Goal: Transaction & Acquisition: Obtain resource

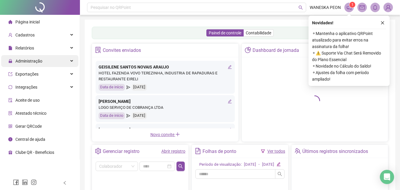
click at [34, 61] on span "Administração" at bounding box center [28, 61] width 27 height 5
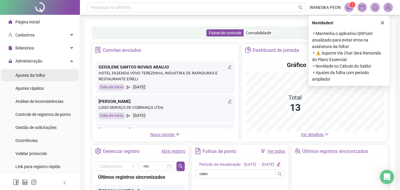
click at [32, 75] on span "Ajustes da folha" at bounding box center [30, 75] width 30 height 5
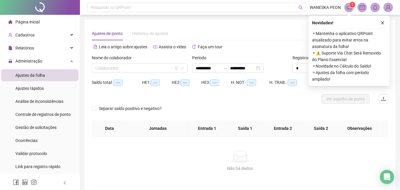
type input "**********"
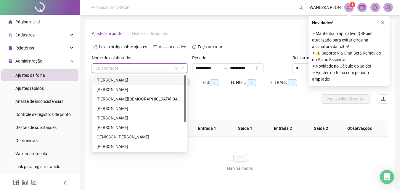
click at [127, 69] on input "search" at bounding box center [136, 68] width 83 height 9
click at [120, 79] on div "[PERSON_NAME]" at bounding box center [140, 80] width 86 height 7
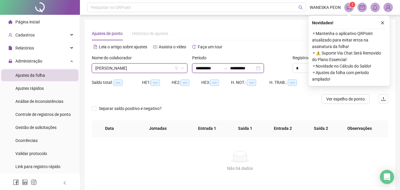
click at [199, 67] on input "**********" at bounding box center [208, 68] width 25 height 7
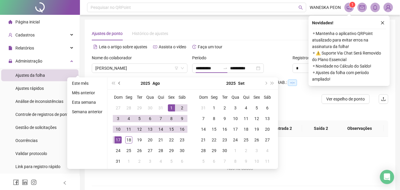
click at [119, 84] on span "prev-year" at bounding box center [119, 83] width 3 height 3
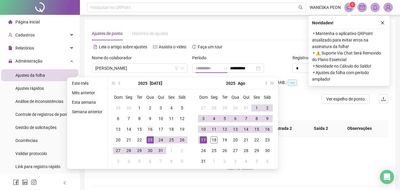
type input "**********"
click at [147, 130] on div "16" at bounding box center [150, 129] width 7 height 7
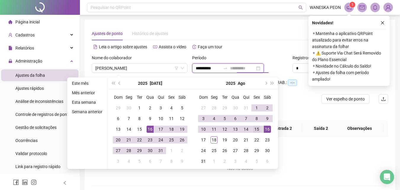
type input "**********"
click at [258, 127] on div "15" at bounding box center [256, 129] width 7 height 7
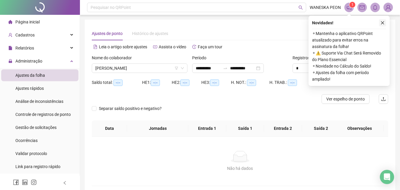
click at [384, 22] on icon "close" at bounding box center [383, 23] width 4 height 4
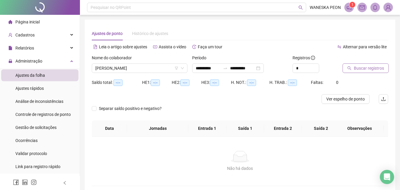
click at [365, 68] on span "Buscar registros" at bounding box center [369, 68] width 30 height 7
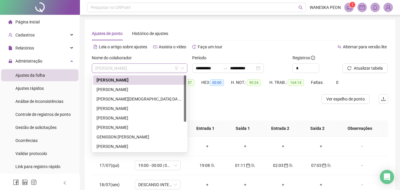
click at [164, 69] on span "[PERSON_NAME]" at bounding box center [139, 68] width 89 height 9
click at [157, 89] on div "[PERSON_NAME]" at bounding box center [140, 89] width 86 height 7
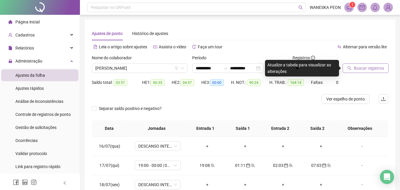
click at [362, 71] on span "Buscar registros" at bounding box center [369, 68] width 30 height 7
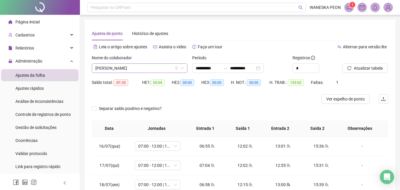
click at [173, 68] on span "[PERSON_NAME]" at bounding box center [139, 68] width 89 height 9
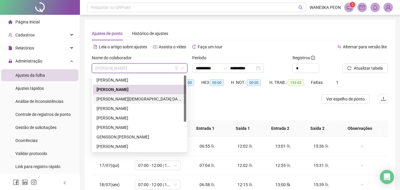
click at [138, 97] on div "[PERSON_NAME][DEMOGRAPHIC_DATA] DA PAZ" at bounding box center [140, 99] width 86 height 7
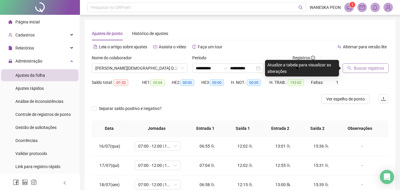
click at [350, 68] on icon "search" at bounding box center [349, 68] width 4 height 4
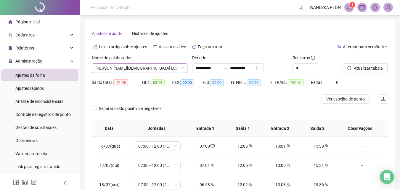
click at [154, 70] on span "[PERSON_NAME][DEMOGRAPHIC_DATA] DA PAZ" at bounding box center [139, 68] width 89 height 9
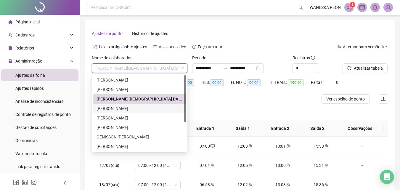
click at [139, 105] on div "[PERSON_NAME]" at bounding box center [140, 108] width 86 height 7
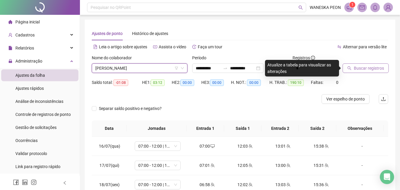
click at [379, 71] on span "Buscar registros" at bounding box center [369, 68] width 30 height 7
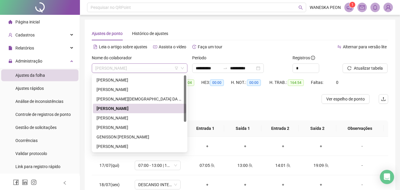
click at [167, 68] on span "[PERSON_NAME]" at bounding box center [139, 68] width 89 height 9
click at [145, 116] on div "[PERSON_NAME]" at bounding box center [140, 118] width 86 height 7
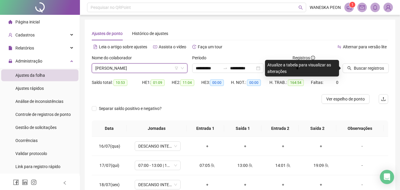
click at [375, 70] on span "Buscar registros" at bounding box center [369, 68] width 30 height 7
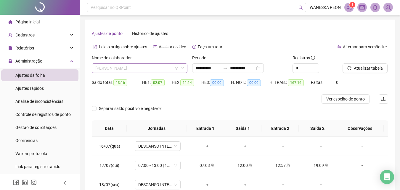
click at [172, 66] on span "[PERSON_NAME]" at bounding box center [139, 68] width 89 height 9
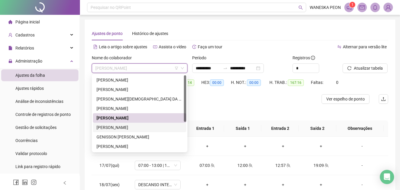
drag, startPoint x: 138, startPoint y: 129, endPoint x: 166, endPoint y: 125, distance: 28.1
click at [137, 129] on div "[PERSON_NAME]" at bounding box center [140, 127] width 86 height 7
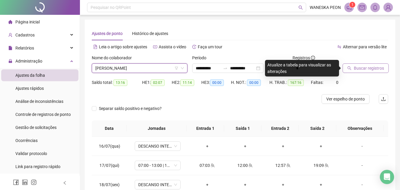
click at [362, 67] on span "Buscar registros" at bounding box center [369, 68] width 30 height 7
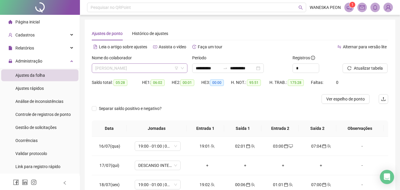
click at [161, 65] on span "[PERSON_NAME]" at bounding box center [139, 68] width 89 height 9
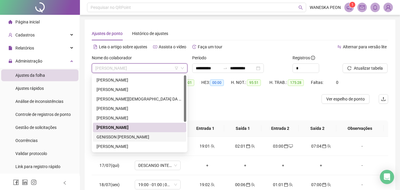
click at [135, 136] on div "GENISSON [PERSON_NAME]" at bounding box center [140, 137] width 86 height 7
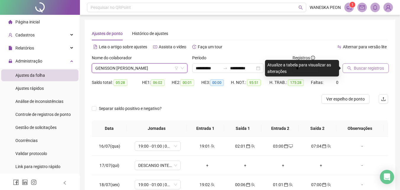
click at [358, 71] on span "Buscar registros" at bounding box center [369, 68] width 30 height 7
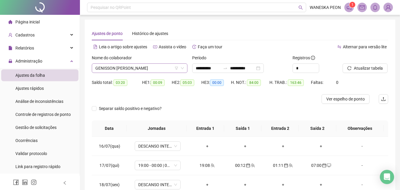
click at [159, 64] on span "GENISSON [PERSON_NAME]" at bounding box center [139, 68] width 89 height 9
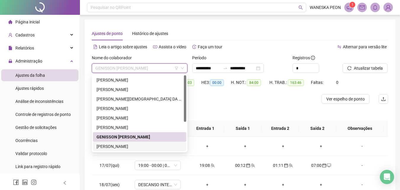
click at [121, 148] on div "[PERSON_NAME]" at bounding box center [140, 146] width 86 height 7
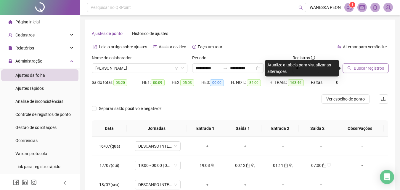
click at [366, 68] on span "Buscar registros" at bounding box center [369, 68] width 30 height 7
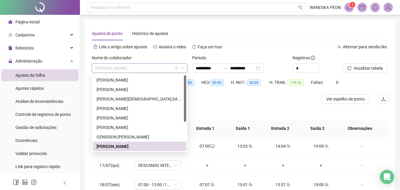
click at [163, 67] on span "[PERSON_NAME]" at bounding box center [139, 68] width 89 height 9
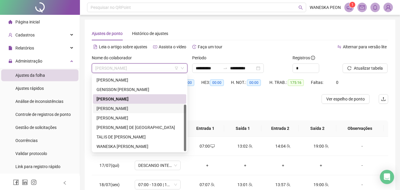
click at [146, 108] on div "[PERSON_NAME]" at bounding box center [140, 108] width 86 height 7
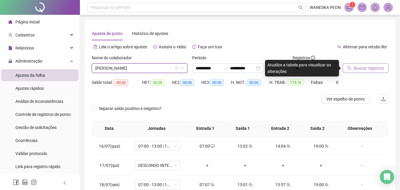
click at [378, 68] on span "Buscar registros" at bounding box center [369, 68] width 30 height 7
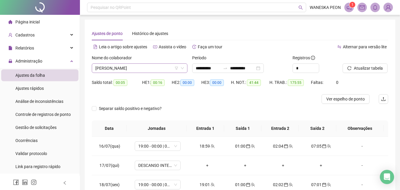
click at [165, 67] on span "[PERSON_NAME]" at bounding box center [139, 68] width 89 height 9
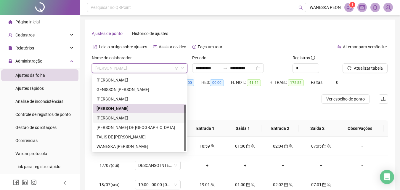
click at [153, 118] on div "[PERSON_NAME]" at bounding box center [140, 118] width 86 height 7
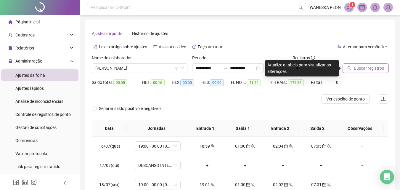
click at [362, 69] on span "Buscar registros" at bounding box center [369, 68] width 30 height 7
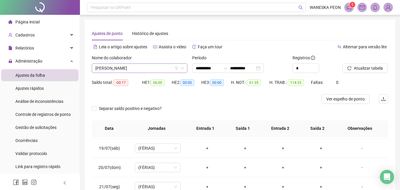
click at [164, 68] on span "[PERSON_NAME]" at bounding box center [139, 68] width 89 height 9
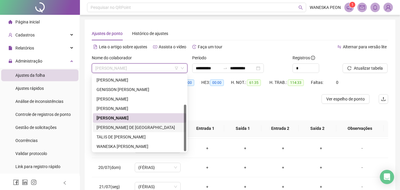
click at [148, 131] on div "[PERSON_NAME] DE [GEOGRAPHIC_DATA]" at bounding box center [139, 127] width 93 height 9
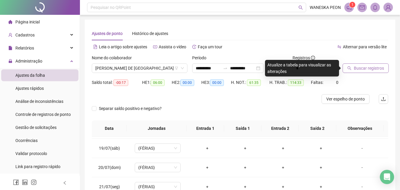
click at [364, 69] on span "Buscar registros" at bounding box center [369, 68] width 30 height 7
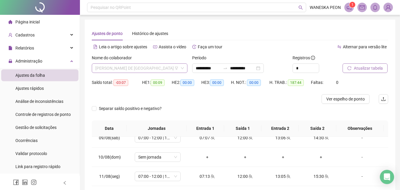
click at [157, 66] on span "[PERSON_NAME] DE [GEOGRAPHIC_DATA]" at bounding box center [139, 68] width 89 height 9
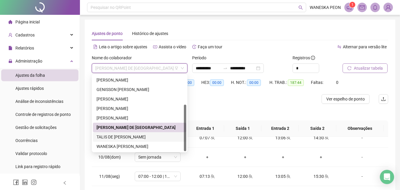
click at [144, 139] on div "TALIS DE [PERSON_NAME]" at bounding box center [140, 137] width 86 height 7
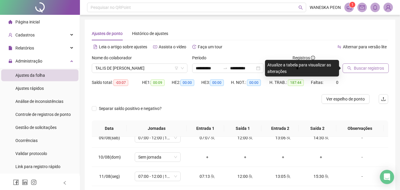
click at [366, 68] on span "Buscar registros" at bounding box center [369, 68] width 30 height 7
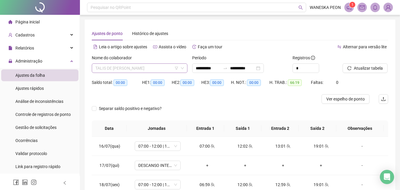
click at [149, 68] on span "TALIS DE [PERSON_NAME]" at bounding box center [139, 68] width 89 height 9
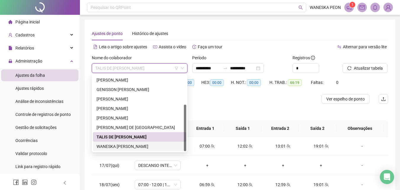
drag, startPoint x: 135, startPoint y: 145, endPoint x: 156, endPoint y: 138, distance: 21.4
click at [136, 145] on div "WANESKA [PERSON_NAME]" at bounding box center [140, 146] width 86 height 7
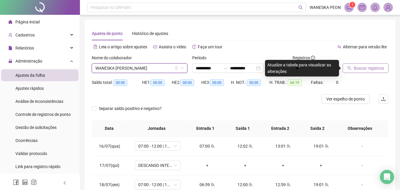
click at [362, 70] on span "Buscar registros" at bounding box center [369, 68] width 30 height 7
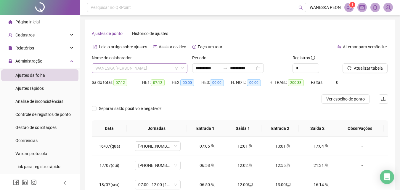
click at [129, 66] on span "WANESKA [PERSON_NAME]" at bounding box center [139, 68] width 89 height 9
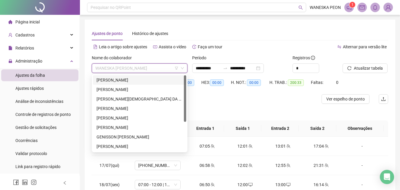
click at [149, 79] on div "[PERSON_NAME]" at bounding box center [140, 80] width 86 height 7
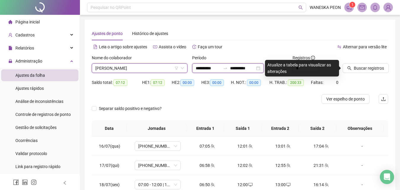
click at [211, 69] on input "**********" at bounding box center [208, 68] width 25 height 7
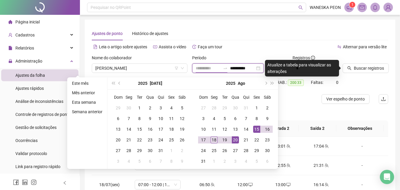
type input "**********"
click at [257, 130] on div "15" at bounding box center [256, 129] width 7 height 7
type input "**********"
click at [212, 141] on div "18" at bounding box center [214, 139] width 7 height 7
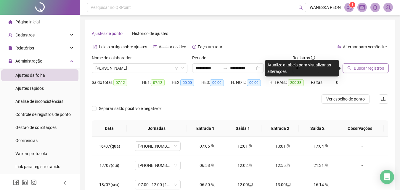
click at [360, 70] on span "Buscar registros" at bounding box center [369, 68] width 30 height 7
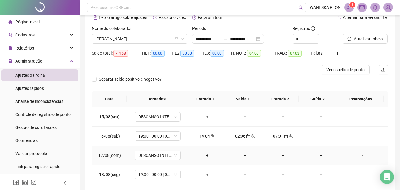
scroll to position [56, 0]
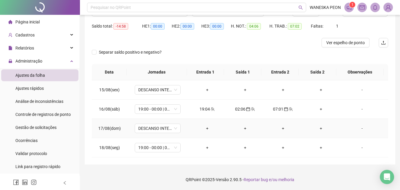
click at [243, 128] on div "+" at bounding box center [245, 128] width 28 height 7
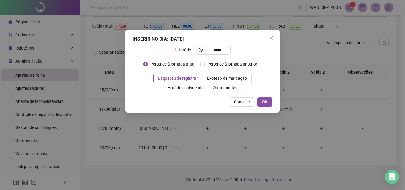
type input "*****"
click at [266, 101] on span "OK" at bounding box center [265, 102] width 6 height 7
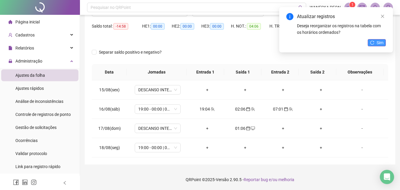
click at [381, 40] on span "Sim" at bounding box center [380, 42] width 7 height 7
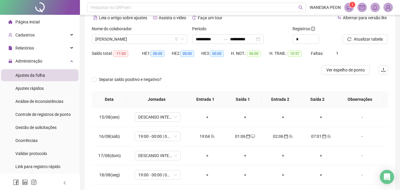
scroll to position [0, 0]
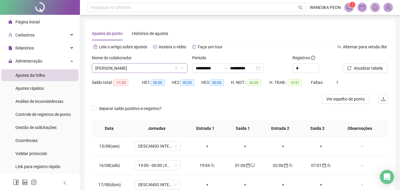
click at [166, 70] on span "[PERSON_NAME]" at bounding box center [139, 68] width 89 height 9
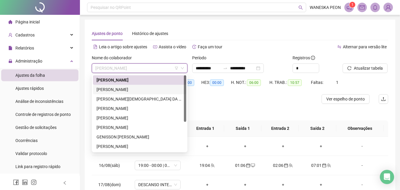
drag, startPoint x: 138, startPoint y: 88, endPoint x: 187, endPoint y: 90, distance: 49.2
click at [138, 88] on div "[PERSON_NAME]" at bounding box center [140, 89] width 86 height 7
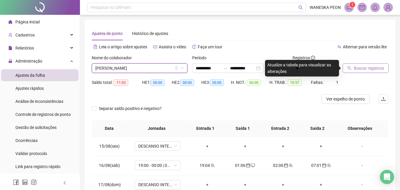
click at [368, 68] on span "Buscar registros" at bounding box center [369, 68] width 30 height 7
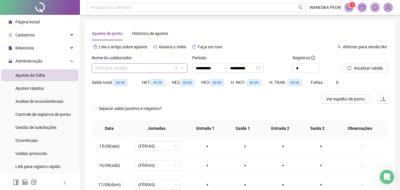
click at [170, 70] on span "[PERSON_NAME]" at bounding box center [139, 68] width 89 height 9
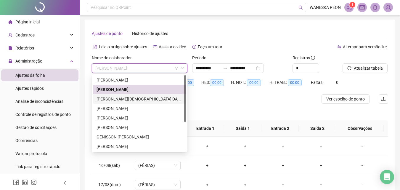
click at [137, 98] on div "[PERSON_NAME][DEMOGRAPHIC_DATA] DA PAZ" at bounding box center [140, 99] width 86 height 7
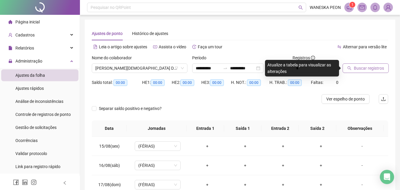
click at [364, 66] on span "Buscar registros" at bounding box center [369, 68] width 30 height 7
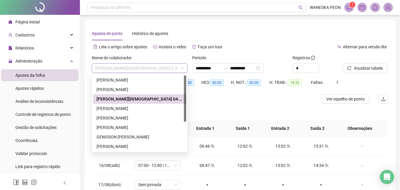
click at [162, 67] on span "[PERSON_NAME][DEMOGRAPHIC_DATA] DA PAZ" at bounding box center [139, 68] width 89 height 9
click at [145, 108] on div "[PERSON_NAME]" at bounding box center [140, 108] width 86 height 7
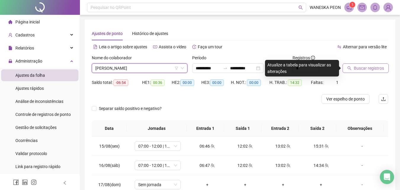
click at [355, 68] on span "Buscar registros" at bounding box center [369, 68] width 30 height 7
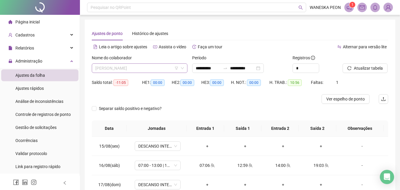
click at [168, 69] on span "[PERSON_NAME]" at bounding box center [139, 68] width 89 height 9
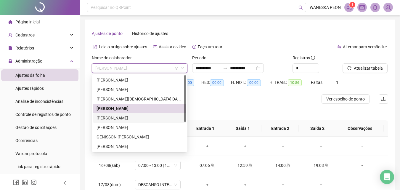
click at [147, 115] on div "[PERSON_NAME]" at bounding box center [140, 118] width 86 height 7
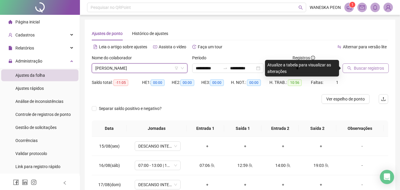
click at [355, 68] on span "Buscar registros" at bounding box center [369, 68] width 30 height 7
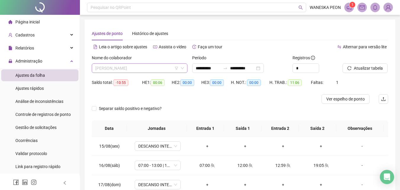
click at [166, 69] on span "[PERSON_NAME]" at bounding box center [139, 68] width 89 height 9
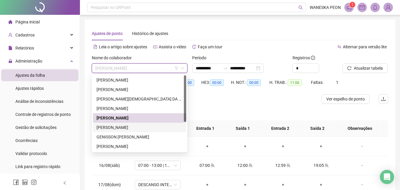
click at [137, 127] on div "[PERSON_NAME]" at bounding box center [140, 127] width 86 height 7
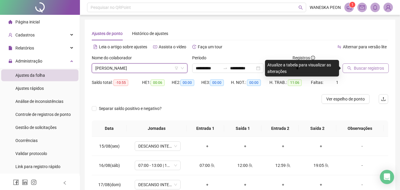
click at [370, 69] on span "Buscar registros" at bounding box center [369, 68] width 30 height 7
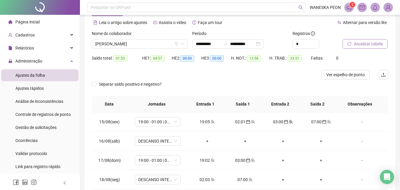
scroll to position [56, 0]
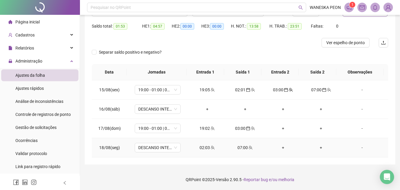
click at [210, 149] on span "team" at bounding box center [212, 147] width 5 height 4
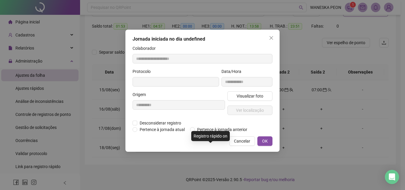
type input "**********"
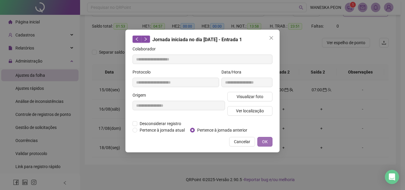
click at [263, 141] on span "OK" at bounding box center [265, 141] width 6 height 7
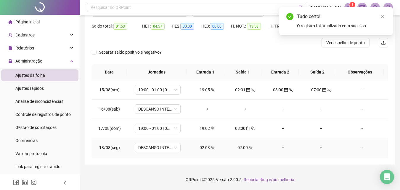
click at [241, 148] on div "07:00" at bounding box center [245, 147] width 28 height 7
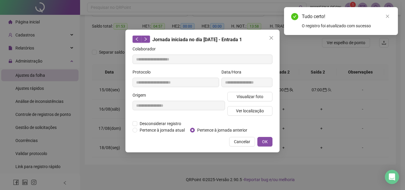
type input "**********"
click at [262, 144] on span "OK" at bounding box center [265, 141] width 6 height 7
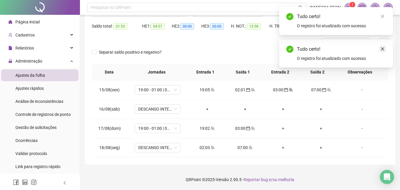
click at [384, 49] on icon "close" at bounding box center [383, 49] width 4 height 4
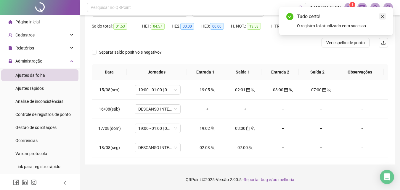
click at [382, 15] on icon "close" at bounding box center [383, 16] width 4 height 4
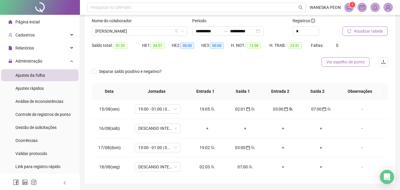
scroll to position [27, 0]
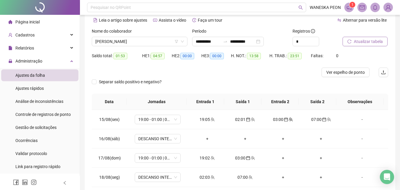
click at [370, 41] on span "Atualizar tabela" at bounding box center [368, 41] width 29 height 7
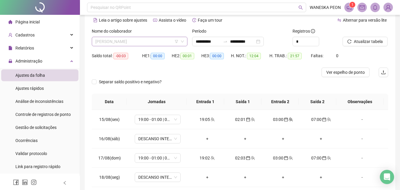
click at [163, 39] on span "[PERSON_NAME]" at bounding box center [139, 41] width 89 height 9
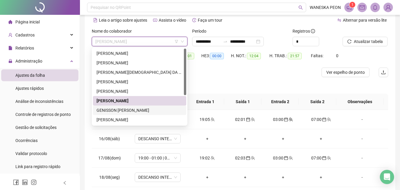
drag, startPoint x: 142, startPoint y: 108, endPoint x: 199, endPoint y: 98, distance: 58.3
click at [141, 108] on div "GENISSON [PERSON_NAME]" at bounding box center [140, 110] width 86 height 7
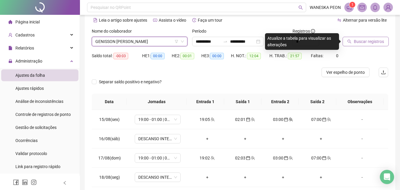
click at [364, 44] on span "Buscar registros" at bounding box center [369, 41] width 30 height 7
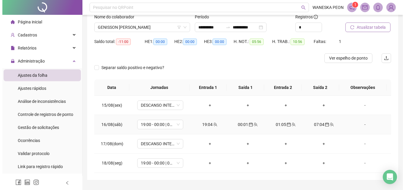
scroll to position [0, 0]
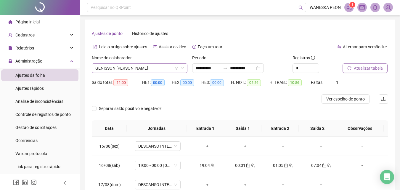
click at [171, 67] on span "GENISSON [PERSON_NAME]" at bounding box center [139, 68] width 89 height 9
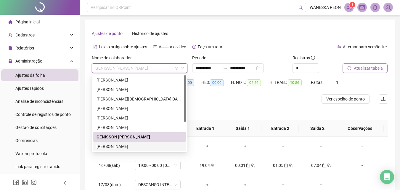
click at [116, 146] on div "[PERSON_NAME]" at bounding box center [140, 146] width 86 height 7
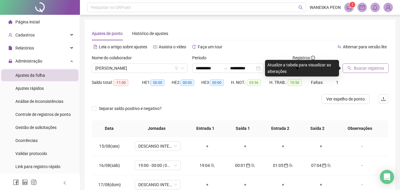
click at [364, 72] on button "Buscar registros" at bounding box center [366, 67] width 46 height 9
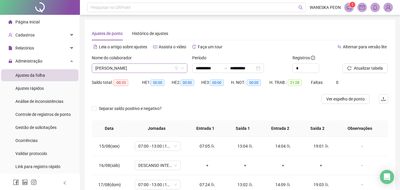
click at [149, 67] on span "[PERSON_NAME]" at bounding box center [139, 68] width 89 height 9
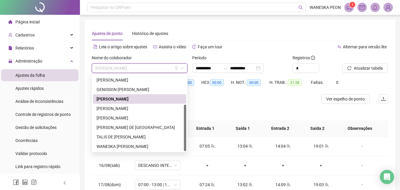
scroll to position [18, 0]
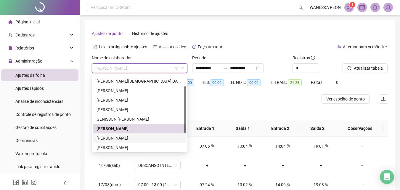
click at [146, 137] on div "[PERSON_NAME]" at bounding box center [140, 138] width 86 height 7
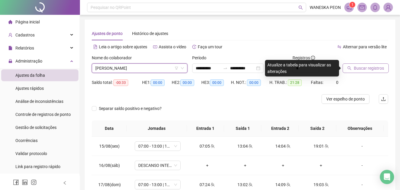
click at [378, 67] on span "Buscar registros" at bounding box center [369, 68] width 30 height 7
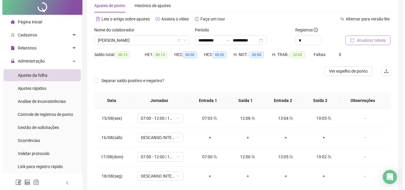
scroll to position [0, 0]
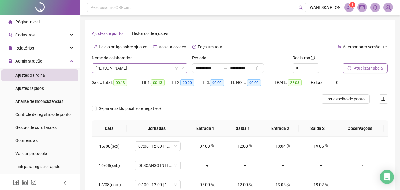
click at [160, 69] on span "[PERSON_NAME]" at bounding box center [139, 68] width 89 height 9
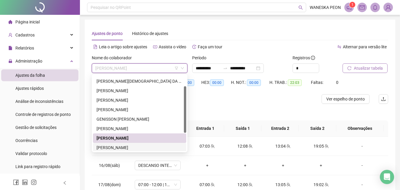
click at [125, 148] on div "[PERSON_NAME]" at bounding box center [140, 147] width 86 height 7
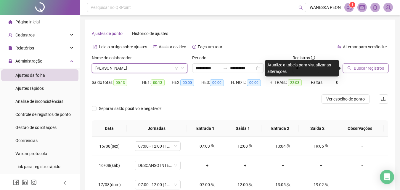
click at [376, 69] on span "Buscar registros" at bounding box center [369, 68] width 30 height 7
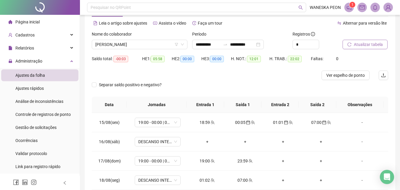
scroll to position [56, 0]
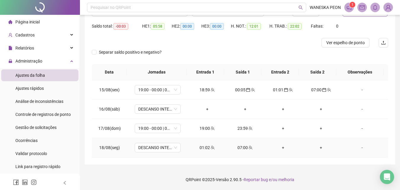
click at [206, 147] on div "01:02" at bounding box center [207, 147] width 28 height 7
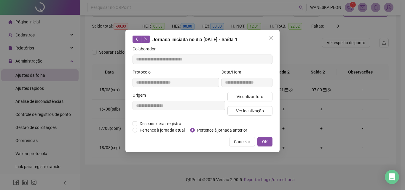
type input "**********"
click at [261, 140] on button "OK" at bounding box center [264, 141] width 15 height 9
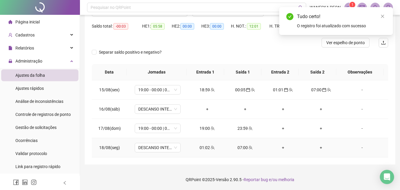
click at [241, 148] on div "07:00" at bounding box center [245, 147] width 28 height 7
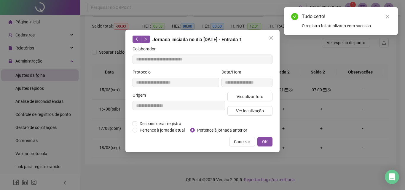
type input "**********"
click at [268, 144] on button "OK" at bounding box center [264, 141] width 15 height 9
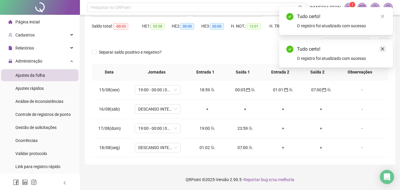
click at [382, 48] on icon "close" at bounding box center [383, 49] width 4 height 4
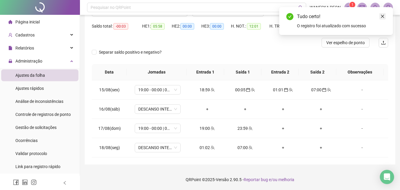
click at [385, 18] on icon "close" at bounding box center [383, 16] width 4 height 4
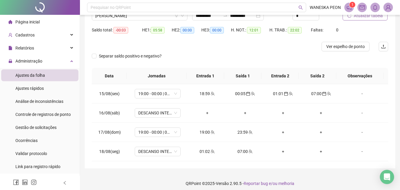
scroll to position [27, 0]
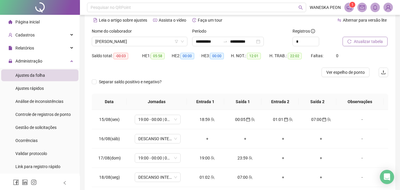
click at [376, 42] on span "Atualizar tabela" at bounding box center [368, 41] width 29 height 7
click at [172, 41] on span "[PERSON_NAME]" at bounding box center [139, 41] width 89 height 9
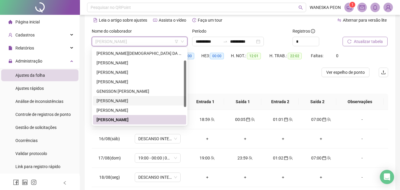
scroll to position [47, 0]
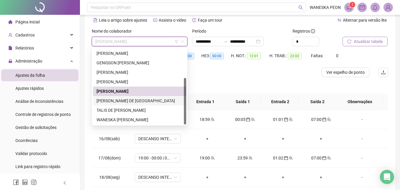
click at [143, 103] on div "[PERSON_NAME] DE [GEOGRAPHIC_DATA]" at bounding box center [140, 100] width 86 height 7
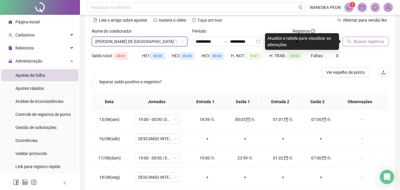
click at [363, 42] on span "Buscar registros" at bounding box center [369, 41] width 30 height 7
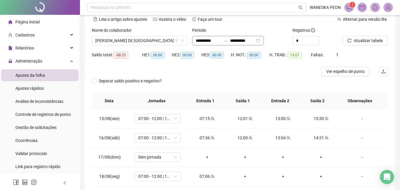
scroll to position [0, 0]
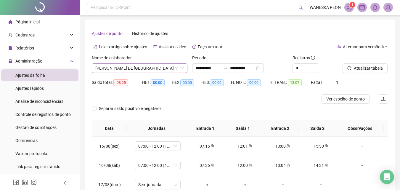
click at [156, 69] on span "[PERSON_NAME] DE [GEOGRAPHIC_DATA]" at bounding box center [139, 68] width 89 height 9
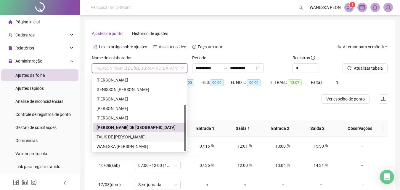
click at [145, 136] on div "TALIS DE [PERSON_NAME]" at bounding box center [140, 137] width 86 height 7
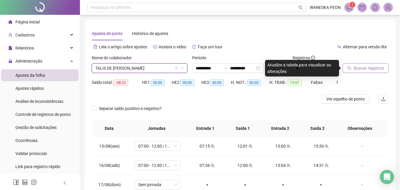
click at [360, 70] on span "Buscar registros" at bounding box center [369, 68] width 30 height 7
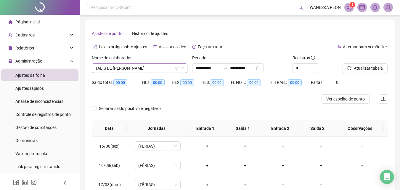
click at [167, 70] on span "TALIS DE [PERSON_NAME]" at bounding box center [139, 68] width 89 height 9
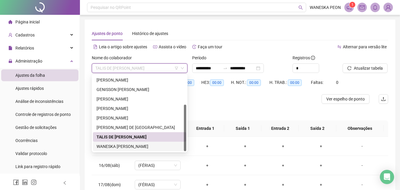
click at [144, 145] on div "WANESKA [PERSON_NAME]" at bounding box center [140, 146] width 86 height 7
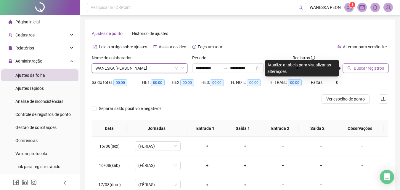
click at [350, 67] on icon "search" at bounding box center [349, 68] width 4 height 4
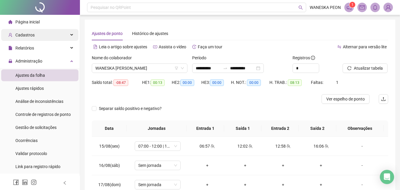
click at [31, 34] on span "Cadastros" at bounding box center [24, 35] width 19 height 5
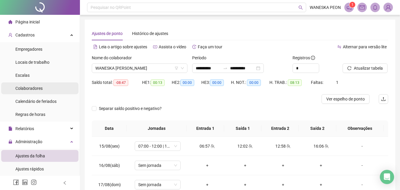
click at [22, 89] on span "Colaboradores" at bounding box center [28, 88] width 27 height 5
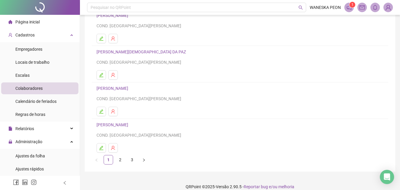
scroll to position [97, 0]
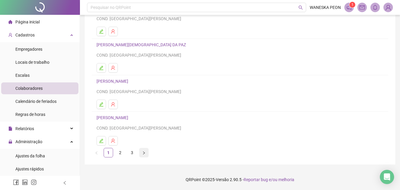
click at [144, 153] on icon "right" at bounding box center [144, 153] width 4 height 4
click at [145, 152] on icon "right" at bounding box center [144, 153] width 4 height 4
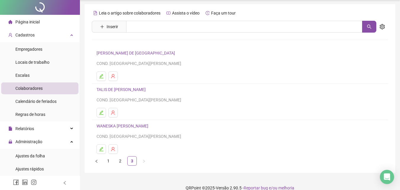
scroll to position [24, 0]
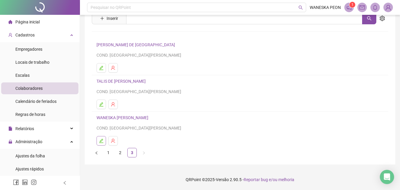
click at [99, 140] on button "button" at bounding box center [101, 140] width 9 height 9
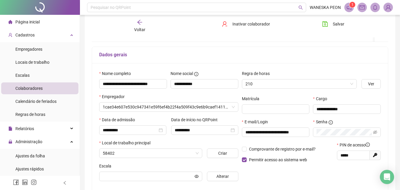
type input "**********"
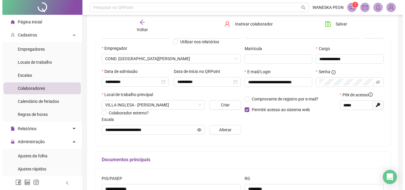
scroll to position [0, 0]
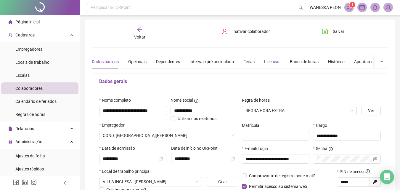
click at [269, 63] on div "Licenças" at bounding box center [272, 61] width 16 height 7
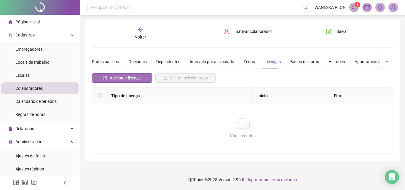
click at [127, 78] on span "Adicionar licença" at bounding box center [125, 78] width 31 height 7
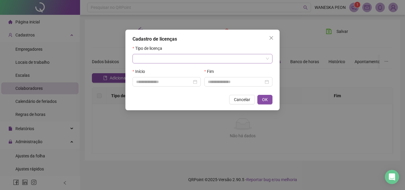
click at [153, 59] on input "search" at bounding box center [199, 58] width 127 height 9
click at [269, 39] on icon "close" at bounding box center [271, 38] width 5 height 5
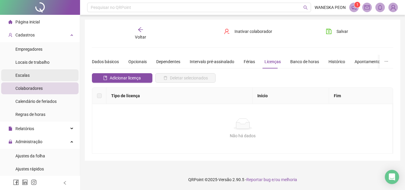
click at [31, 76] on li "Escalas" at bounding box center [39, 75] width 77 height 12
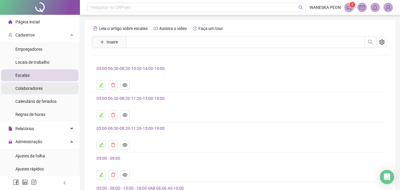
click at [43, 90] on li "Colaboradores" at bounding box center [39, 88] width 77 height 12
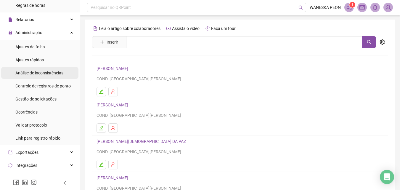
scroll to position [118, 0]
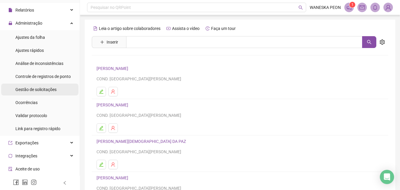
click at [57, 90] on li "Gestão de solicitações" at bounding box center [39, 90] width 77 height 12
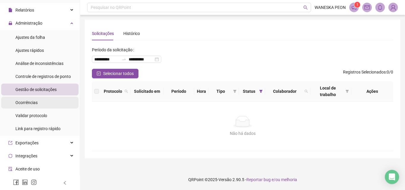
click at [26, 104] on span "Ocorrências" at bounding box center [26, 102] width 22 height 5
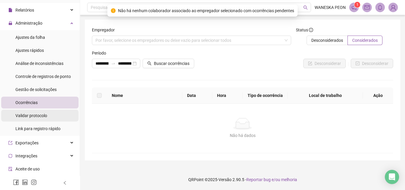
click at [28, 115] on span "Validar protocolo" at bounding box center [31, 115] width 32 height 5
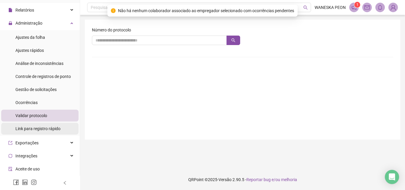
click at [37, 129] on span "Link para registro rápido" at bounding box center [37, 128] width 45 height 5
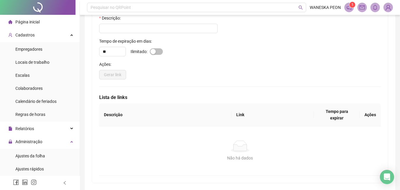
scroll to position [35, 0]
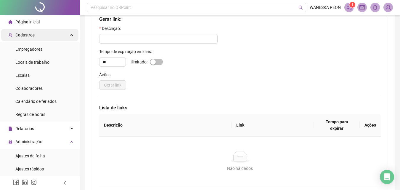
click at [31, 34] on span "Cadastros" at bounding box center [24, 35] width 19 height 5
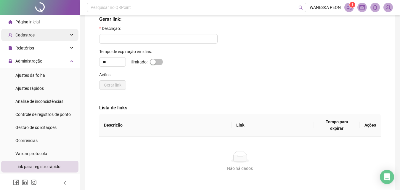
click at [31, 34] on span "Cadastros" at bounding box center [24, 35] width 19 height 5
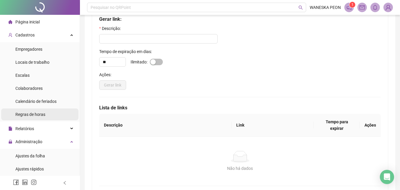
click at [28, 115] on span "Regras de horas" at bounding box center [30, 114] width 30 height 5
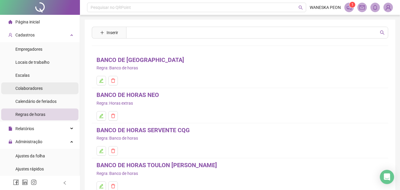
click at [23, 90] on span "Colaboradores" at bounding box center [28, 88] width 27 height 5
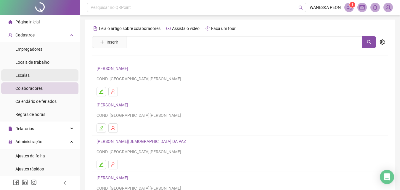
click at [39, 76] on li "Escalas" at bounding box center [39, 75] width 77 height 12
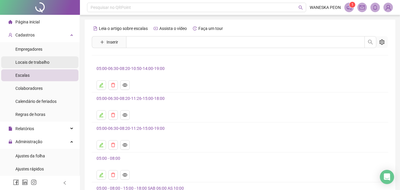
click at [55, 62] on li "Locais de trabalho" at bounding box center [39, 62] width 77 height 12
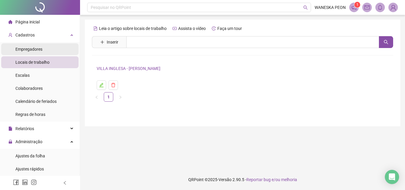
click at [53, 51] on li "Empregadores" at bounding box center [39, 49] width 77 height 12
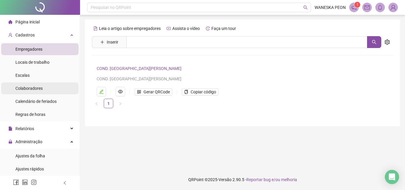
click at [45, 90] on li "Colaboradores" at bounding box center [39, 88] width 77 height 12
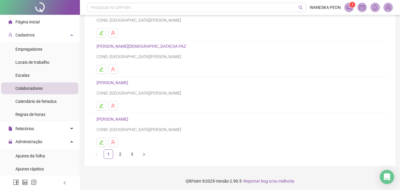
scroll to position [97, 0]
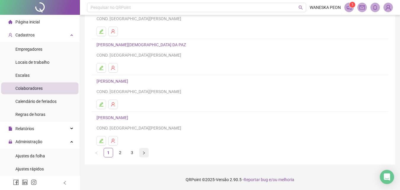
click at [142, 153] on icon "right" at bounding box center [144, 153] width 4 height 4
click at [146, 154] on button "button" at bounding box center [143, 152] width 9 height 9
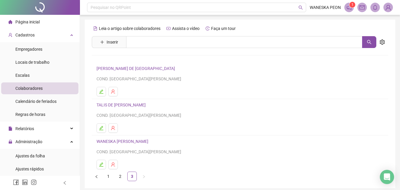
scroll to position [24, 0]
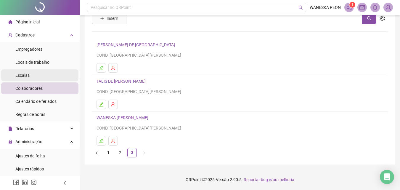
click at [21, 76] on span "Escalas" at bounding box center [22, 75] width 14 height 5
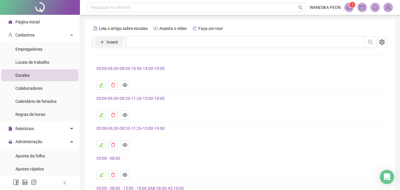
click at [103, 40] on icon "plus" at bounding box center [102, 42] width 4 height 4
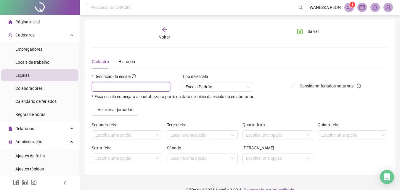
click at [102, 87] on input "text" at bounding box center [131, 86] width 78 height 9
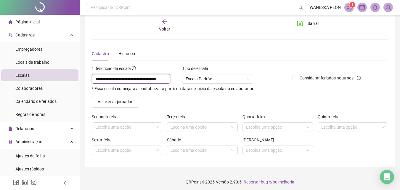
scroll to position [10, 0]
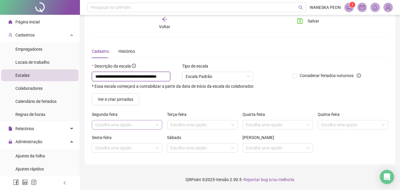
type input "**********"
click at [131, 124] on input "search" at bounding box center [124, 124] width 58 height 9
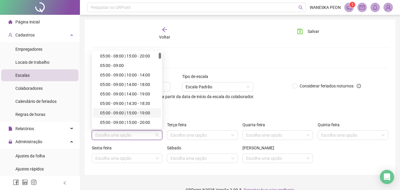
click at [211, 112] on div "Ver e criar jornadas" at bounding box center [239, 110] width 301 height 12
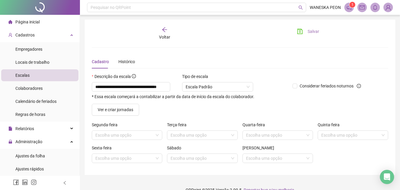
click at [312, 31] on span "Salvar" at bounding box center [314, 31] width 12 height 7
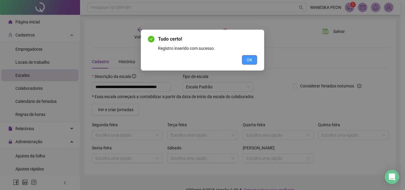
click at [249, 60] on span "OK" at bounding box center [249, 60] width 6 height 7
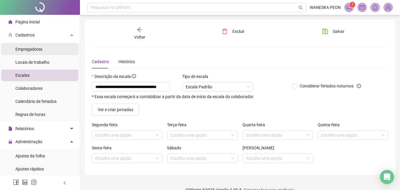
click at [27, 49] on span "Empregadores" at bounding box center [28, 49] width 27 height 5
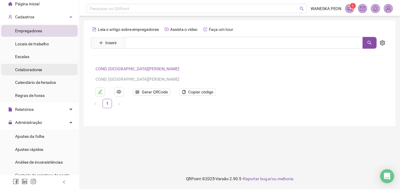
scroll to position [30, 0]
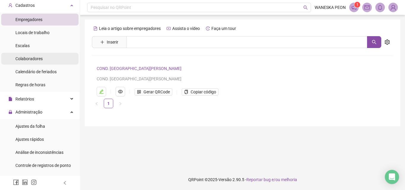
click at [39, 57] on span "Colaboradores" at bounding box center [28, 58] width 27 height 5
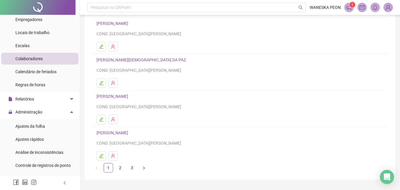
scroll to position [97, 0]
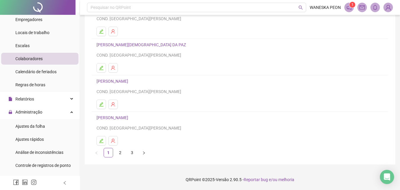
click at [143, 153] on icon "right" at bounding box center [144, 153] width 4 height 4
click at [144, 153] on icon "right" at bounding box center [144, 153] width 4 height 4
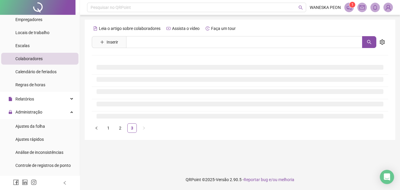
scroll to position [0, 0]
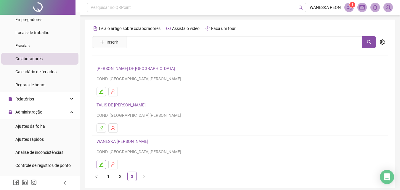
click at [100, 165] on icon "edit" at bounding box center [101, 164] width 5 height 5
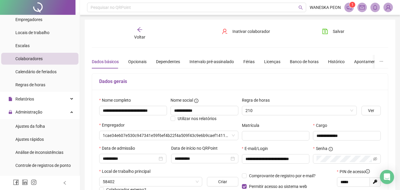
type input "**********"
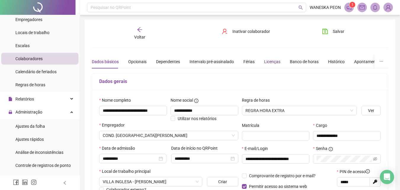
click at [270, 64] on div "Licenças" at bounding box center [272, 61] width 16 height 7
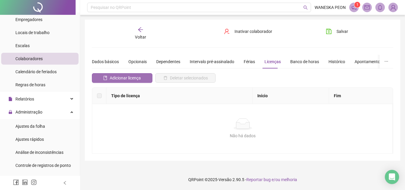
click at [125, 77] on span "Adicionar licença" at bounding box center [125, 78] width 31 height 7
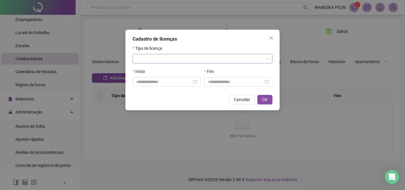
click at [157, 61] on input "search" at bounding box center [199, 58] width 127 height 9
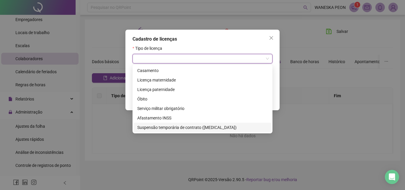
click at [164, 126] on div "Suspensão temporária de contrato ([MEDICAL_DATA])" at bounding box center [202, 127] width 130 height 7
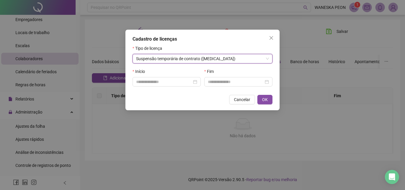
click at [269, 59] on div "Suspensão temporária de contrato ([MEDICAL_DATA])" at bounding box center [202, 58] width 140 height 9
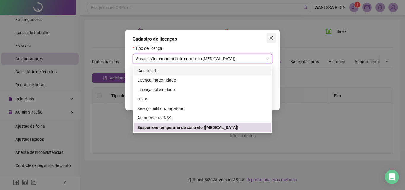
click at [273, 36] on icon "close" at bounding box center [271, 38] width 5 height 5
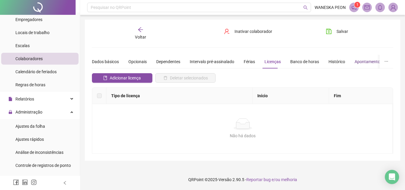
click at [369, 63] on div "Apontamentos" at bounding box center [368, 61] width 28 height 7
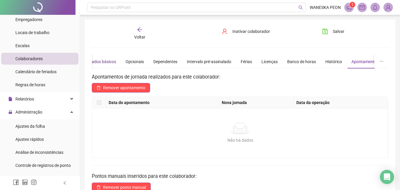
click at [99, 60] on div "Dados básicos" at bounding box center [102, 61] width 27 height 7
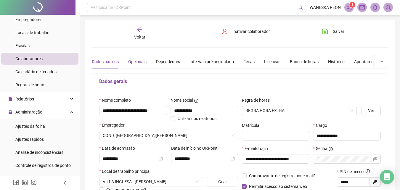
click at [137, 63] on div "Opcionais" at bounding box center [137, 61] width 18 height 7
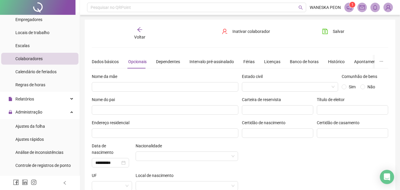
click at [137, 29] on icon "arrow-left" at bounding box center [140, 30] width 6 height 6
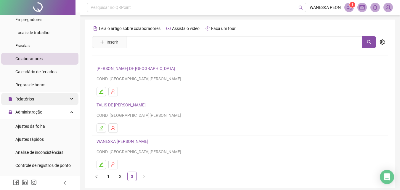
click at [66, 99] on div "Relatórios" at bounding box center [39, 99] width 77 height 12
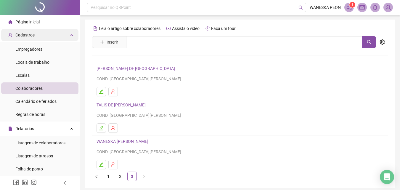
click at [32, 34] on span "Cadastros" at bounding box center [24, 35] width 19 height 5
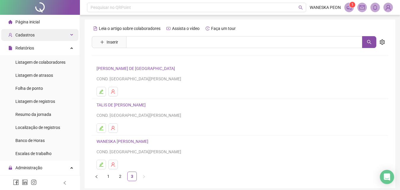
click at [31, 34] on span "Cadastros" at bounding box center [24, 35] width 19 height 5
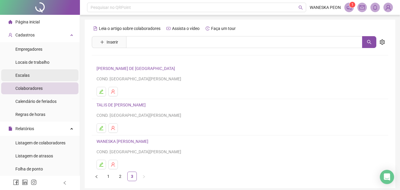
click at [38, 75] on li "Escalas" at bounding box center [39, 75] width 77 height 12
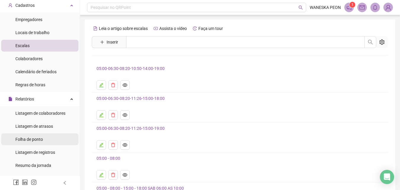
scroll to position [59, 0]
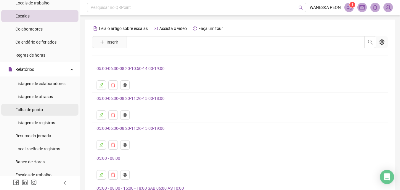
click at [51, 110] on li "Folha de ponto" at bounding box center [39, 110] width 77 height 12
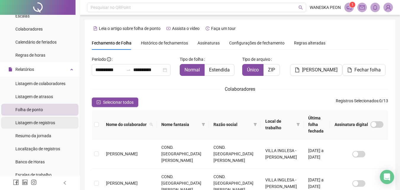
click at [45, 122] on span "Listagem de registros" at bounding box center [35, 122] width 40 height 5
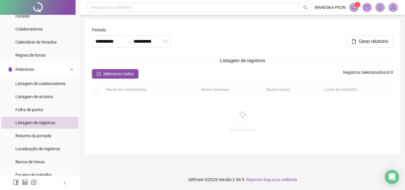
type input "**********"
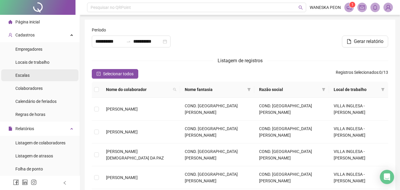
click at [44, 73] on li "Escalas" at bounding box center [39, 75] width 77 height 12
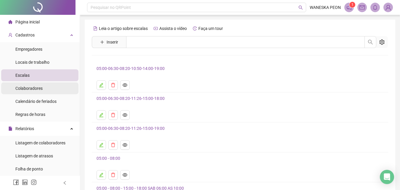
click at [40, 88] on span "Colaboradores" at bounding box center [28, 88] width 27 height 5
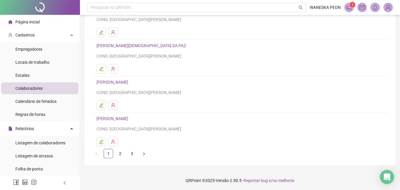
scroll to position [97, 0]
click at [143, 152] on icon "right" at bounding box center [144, 152] width 2 height 3
click at [143, 150] on button "button" at bounding box center [143, 152] width 9 height 9
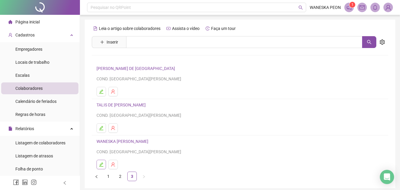
click at [102, 164] on icon "edit" at bounding box center [101, 164] width 4 height 4
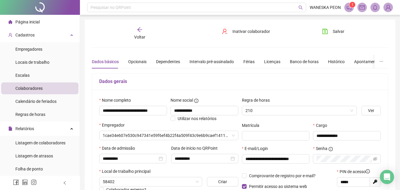
type input "**********"
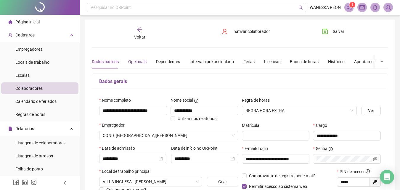
click at [135, 62] on div "Opcionais" at bounding box center [137, 61] width 18 height 7
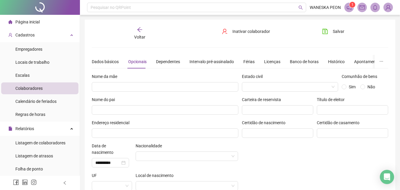
click at [180, 60] on div "Dados básicos Opcionais Dependentes Intervalo pré-assinalado Férias Licenças Ba…" at bounding box center [269, 62] width 354 height 14
click at [169, 63] on div "Dependentes" at bounding box center [168, 61] width 24 height 7
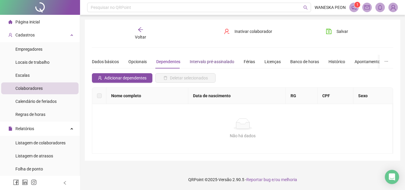
click at [205, 61] on div "Intervalo pré-assinalado" at bounding box center [212, 61] width 44 height 7
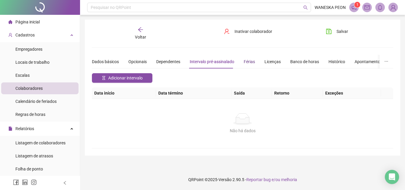
click at [250, 62] on div "Férias" at bounding box center [248, 61] width 11 height 7
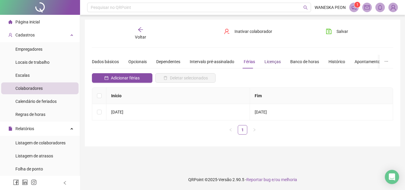
click at [274, 64] on div "Licenças" at bounding box center [272, 61] width 16 height 7
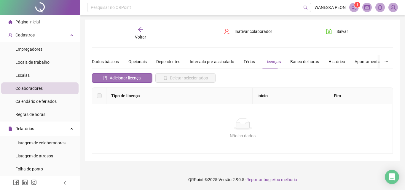
click at [125, 77] on span "Adicionar licença" at bounding box center [125, 78] width 31 height 7
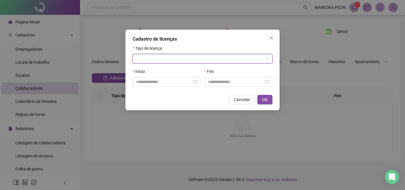
click at [156, 57] on input "search" at bounding box center [199, 58] width 127 height 9
click at [146, 60] on input "search" at bounding box center [199, 58] width 127 height 9
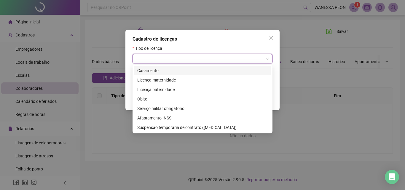
click at [145, 61] on input "search" at bounding box center [199, 58] width 127 height 9
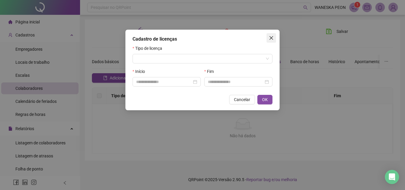
click at [270, 39] on icon "close" at bounding box center [271, 38] width 5 height 5
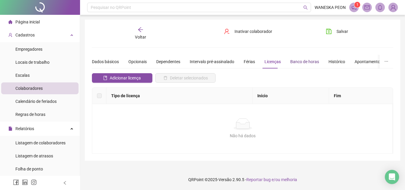
click at [307, 61] on div "Banco de horas" at bounding box center [304, 61] width 29 height 7
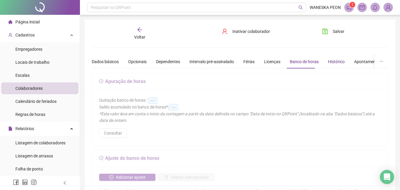
click at [329, 63] on div "Histórico" at bounding box center [336, 61] width 17 height 7
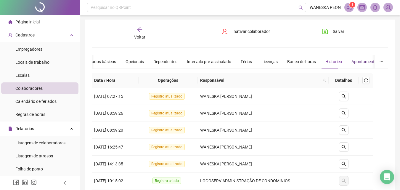
click at [363, 61] on div "Apontamentos" at bounding box center [366, 61] width 28 height 7
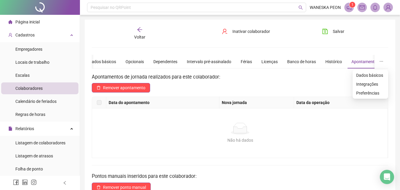
click at [383, 61] on icon "ellipsis" at bounding box center [381, 61] width 4 height 4
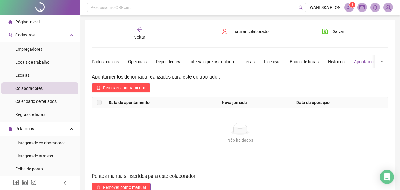
click at [137, 30] on icon "arrow-left" at bounding box center [140, 30] width 6 height 6
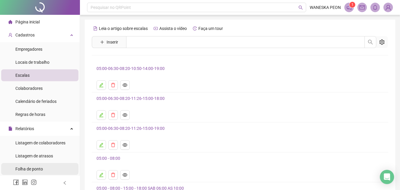
scroll to position [89, 0]
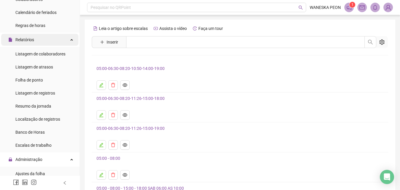
click at [40, 43] on div "Relatórios" at bounding box center [39, 40] width 77 height 12
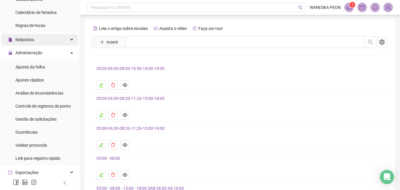
click at [40, 42] on div "Relatórios" at bounding box center [39, 40] width 77 height 12
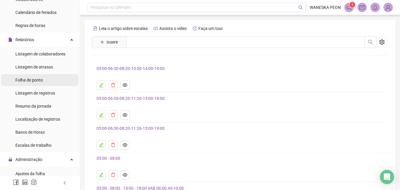
click at [37, 79] on span "Folha de ponto" at bounding box center [29, 80] width 28 height 5
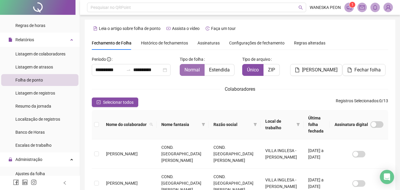
scroll to position [26, 0]
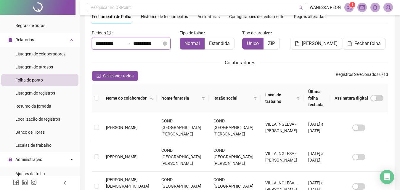
click at [110, 42] on input "**********" at bounding box center [109, 43] width 28 height 7
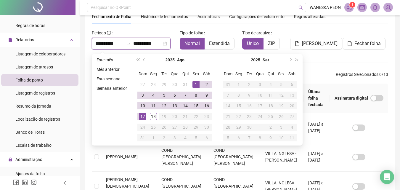
type input "**********"
click at [143, 60] on span "prev-year" at bounding box center [144, 59] width 3 height 3
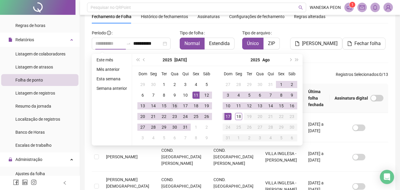
type input "**********"
click at [173, 106] on div "16" at bounding box center [174, 105] width 7 height 7
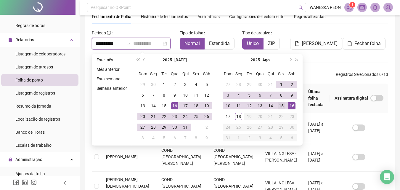
type input "**********"
click at [280, 105] on div "15" at bounding box center [281, 105] width 7 height 7
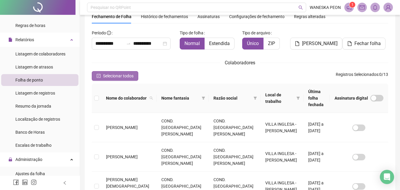
click at [119, 77] on span "Selecionar todos" at bounding box center [118, 76] width 31 height 7
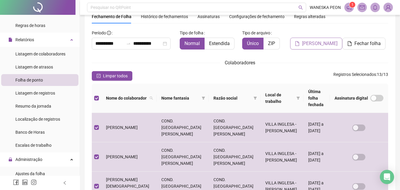
click at [317, 46] on span "[PERSON_NAME]" at bounding box center [320, 43] width 36 height 7
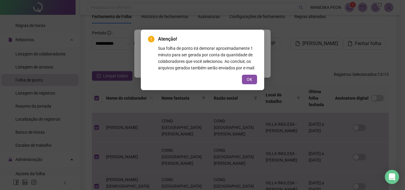
click at [254, 81] on button "OK" at bounding box center [249, 79] width 15 height 9
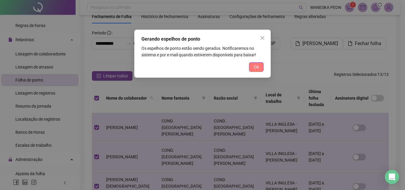
click at [254, 69] on span "Ok" at bounding box center [256, 67] width 5 height 7
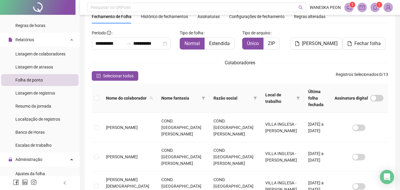
click at [377, 5] on sup "1" at bounding box center [380, 5] width 6 height 6
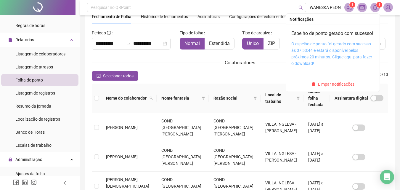
click at [332, 62] on link "O espelho de ponto foi gerado com sucesso às 07:53:44 e estará disponível pelos…" at bounding box center [331, 53] width 81 height 24
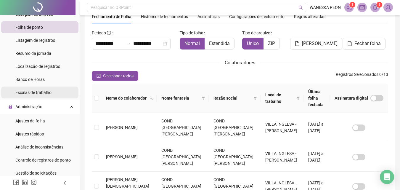
scroll to position [148, 0]
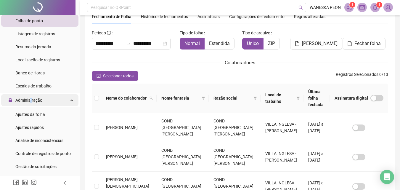
click at [31, 101] on span "Administração" at bounding box center [28, 100] width 27 height 5
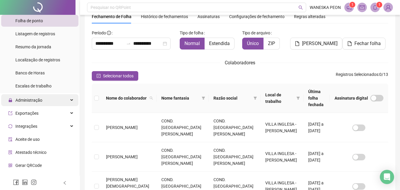
click at [36, 100] on span "Administração" at bounding box center [28, 100] width 27 height 5
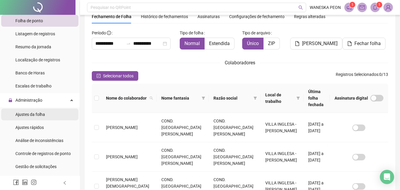
click at [33, 116] on span "Ajustes da folha" at bounding box center [30, 114] width 30 height 5
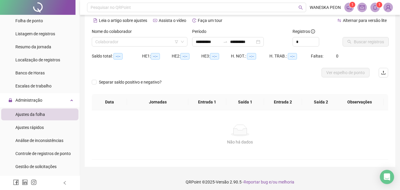
type input "**********"
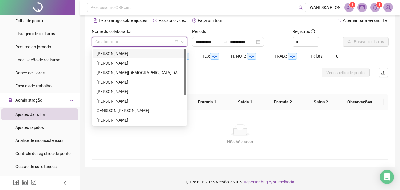
click at [148, 41] on input "search" at bounding box center [136, 41] width 83 height 9
type input "**"
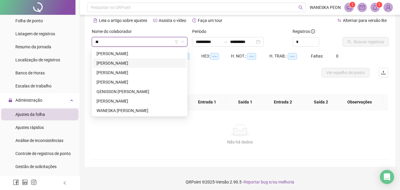
click at [155, 61] on div "[PERSON_NAME]" at bounding box center [140, 63] width 86 height 7
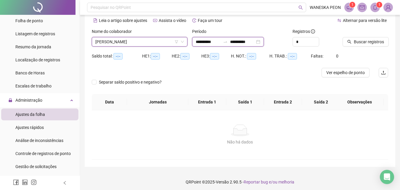
click at [217, 42] on input "**********" at bounding box center [208, 42] width 25 height 7
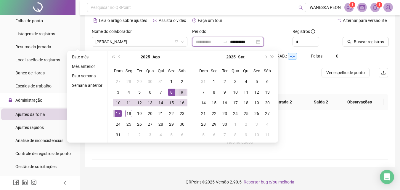
type input "**********"
click at [180, 91] on div "9" at bounding box center [182, 92] width 7 height 7
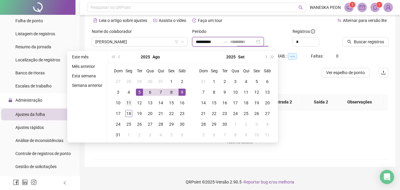
type input "**********"
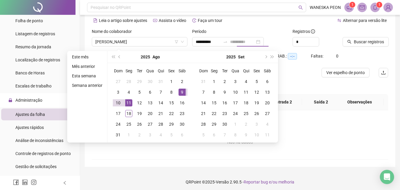
click at [128, 103] on div "11" at bounding box center [128, 102] width 7 height 7
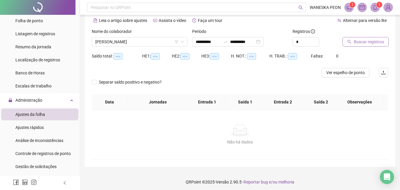
click at [363, 42] on span "Buscar registros" at bounding box center [369, 42] width 30 height 7
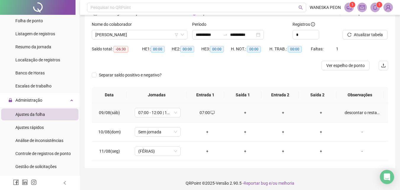
scroll to position [37, 0]
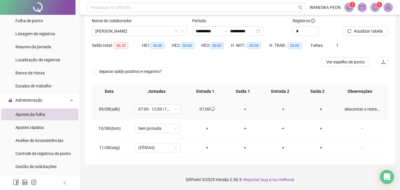
click at [243, 110] on div "+" at bounding box center [245, 109] width 28 height 7
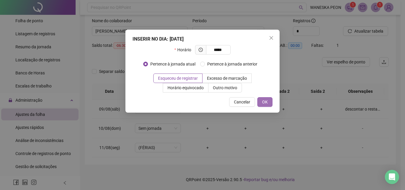
type input "*****"
click at [266, 105] on button "OK" at bounding box center [264, 101] width 15 height 9
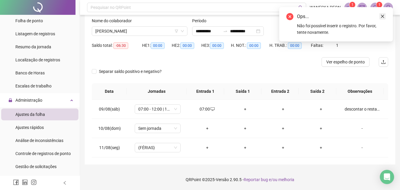
click at [385, 14] on icon "close" at bounding box center [383, 16] width 4 height 4
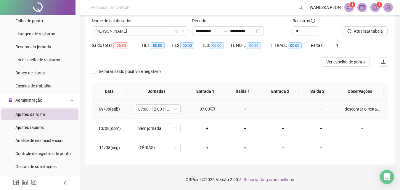
click at [366, 111] on div "descontar o restante das horas extras feitas" at bounding box center [362, 109] width 35 height 7
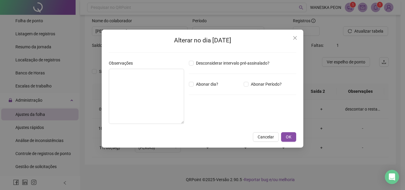
type textarea "**********"
drag, startPoint x: 296, startPoint y: 37, endPoint x: 299, endPoint y: 42, distance: 6.0
click at [296, 38] on icon "close" at bounding box center [294, 38] width 5 height 5
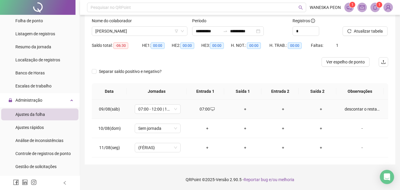
click at [242, 109] on div "+" at bounding box center [245, 109] width 28 height 7
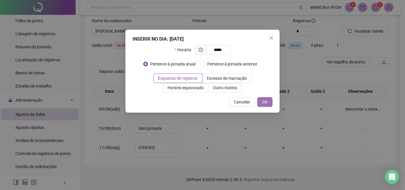
type input "*****"
click at [263, 103] on span "OK" at bounding box center [265, 102] width 6 height 7
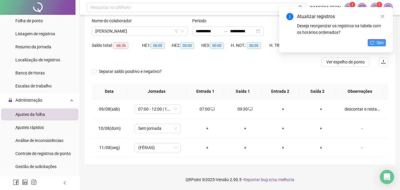
click at [380, 44] on span "Sim" at bounding box center [380, 42] width 7 height 7
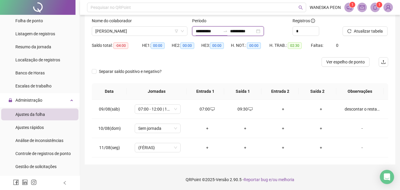
click at [199, 32] on input "**********" at bounding box center [208, 31] width 25 height 7
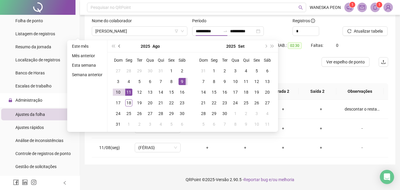
click at [118, 46] on span "prev-year" at bounding box center [119, 46] width 3 height 3
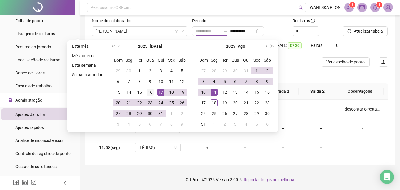
type input "**********"
click at [151, 91] on div "16" at bounding box center [150, 92] width 7 height 7
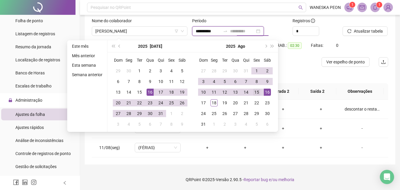
type input "**********"
click at [256, 92] on div "15" at bounding box center [256, 92] width 7 height 7
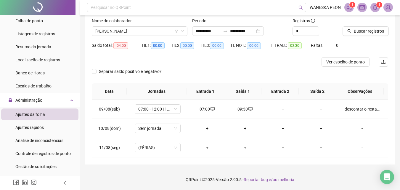
drag, startPoint x: 365, startPoint y: 30, endPoint x: 361, endPoint y: 43, distance: 13.5
click at [365, 31] on span "Buscar registros" at bounding box center [369, 31] width 30 height 7
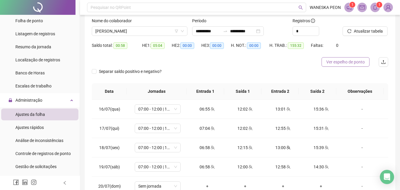
click at [335, 63] on span "Ver espelho de ponto" at bounding box center [345, 62] width 39 height 7
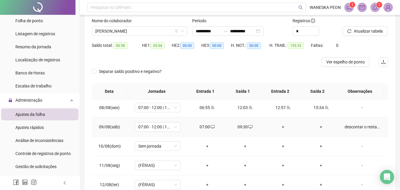
scroll to position [470, 0]
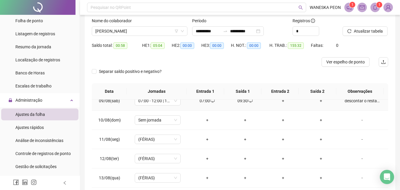
click at [242, 102] on div "09:30" at bounding box center [245, 100] width 28 height 7
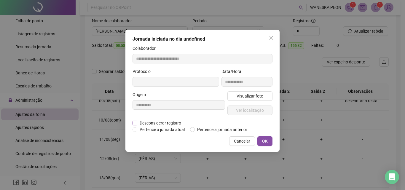
type input "**********"
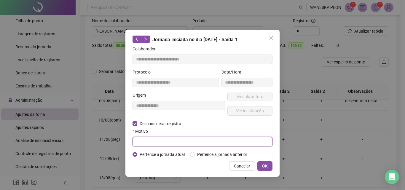
click at [145, 140] on input "text" at bounding box center [202, 141] width 140 height 9
type input "****"
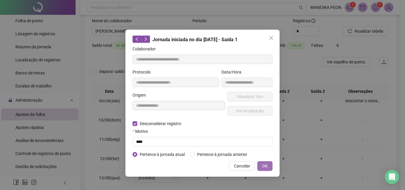
click at [267, 165] on span "OK" at bounding box center [265, 166] width 6 height 7
click at [263, 165] on span "OK" at bounding box center [265, 166] width 6 height 7
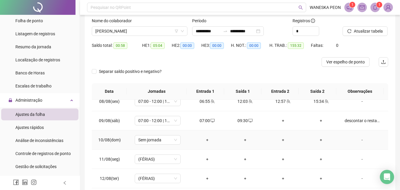
scroll to position [441, 0]
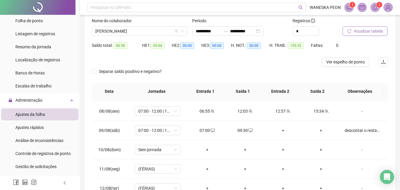
click at [363, 28] on span "Atualizar tabela" at bounding box center [368, 31] width 29 height 7
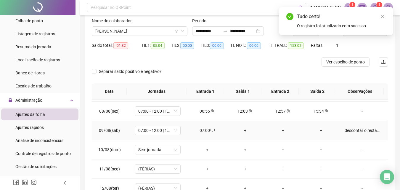
click at [245, 130] on div "+" at bounding box center [245, 130] width 28 height 7
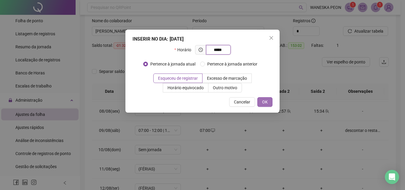
type input "*****"
click at [263, 103] on span "OK" at bounding box center [265, 102] width 6 height 7
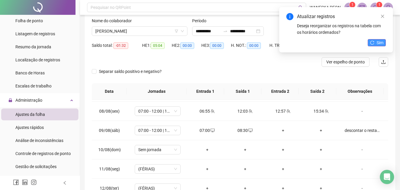
click at [379, 43] on span "Sim" at bounding box center [380, 42] width 7 height 7
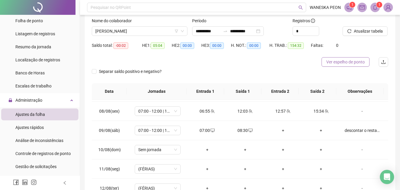
click at [345, 62] on span "Ver espelho de ponto" at bounding box center [345, 62] width 39 height 7
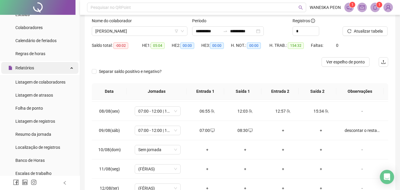
scroll to position [56, 0]
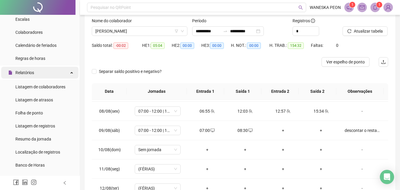
click at [49, 72] on div "Relatórios" at bounding box center [39, 73] width 77 height 12
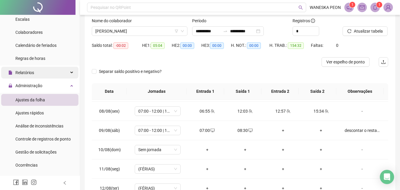
click at [63, 74] on div "Relatórios" at bounding box center [39, 73] width 77 height 12
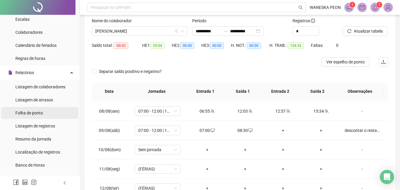
click at [33, 112] on span "Folha de ponto" at bounding box center [29, 112] width 28 height 5
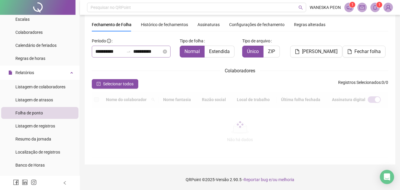
scroll to position [26, 0]
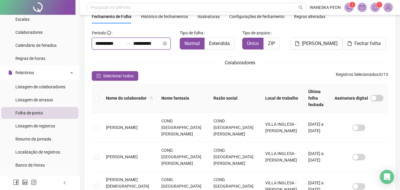
click at [105, 44] on input "**********" at bounding box center [109, 43] width 28 height 7
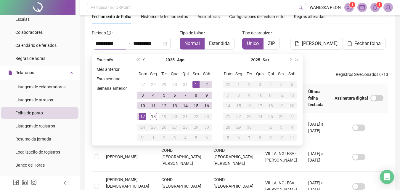
click at [144, 61] on span "prev-year" at bounding box center [144, 59] width 3 height 3
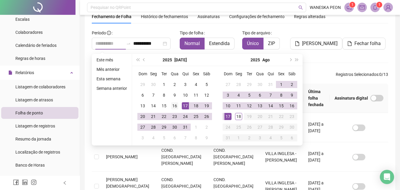
type input "**********"
click at [176, 107] on div "16" at bounding box center [174, 105] width 7 height 7
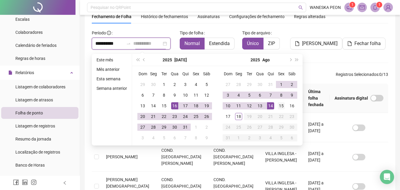
type input "**********"
click at [283, 105] on div "15" at bounding box center [281, 105] width 7 height 7
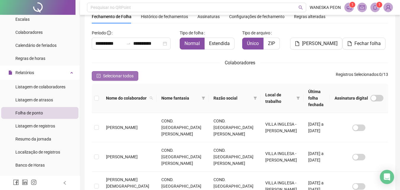
click at [127, 73] on span "Selecionar todos" at bounding box center [118, 76] width 31 height 7
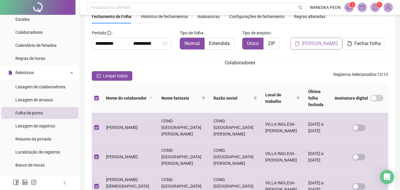
click at [318, 46] on span "[PERSON_NAME]" at bounding box center [320, 43] width 36 height 7
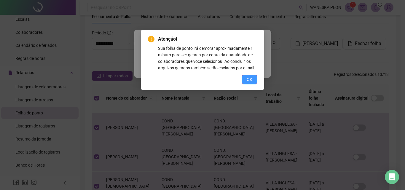
click at [251, 78] on span "OK" at bounding box center [249, 79] width 6 height 7
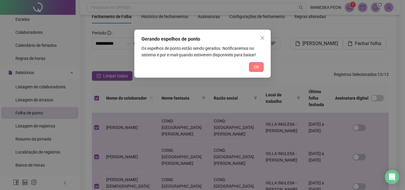
click at [260, 68] on button "Ok" at bounding box center [256, 66] width 15 height 9
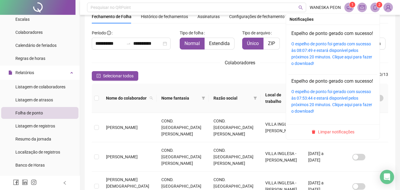
click at [375, 9] on icon "bell" at bounding box center [375, 7] width 4 height 5
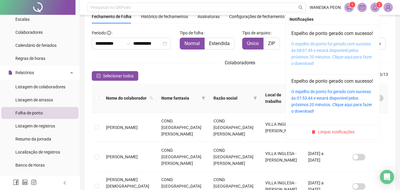
click at [304, 57] on link "O espelho de ponto foi gerado com sucesso às 08:07:49 e estará disponível pelos…" at bounding box center [331, 53] width 81 height 24
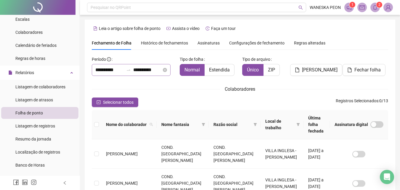
scroll to position [30, 0]
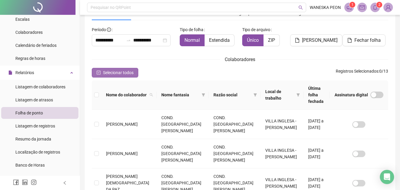
click at [116, 70] on span "Selecionar todos" at bounding box center [118, 72] width 31 height 7
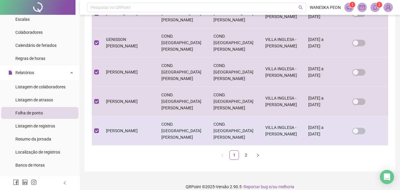
scroll to position [288, 0]
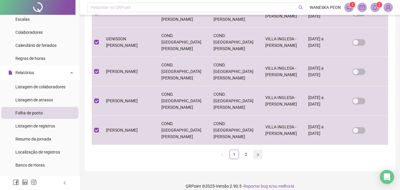
click at [259, 153] on icon "right" at bounding box center [258, 155] width 4 height 4
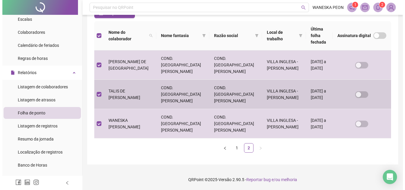
scroll to position [26, 0]
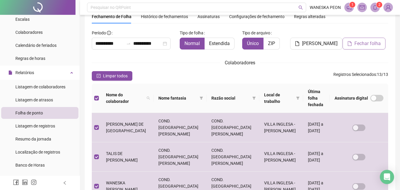
click at [366, 46] on span "Fechar folha" at bounding box center [368, 43] width 26 height 7
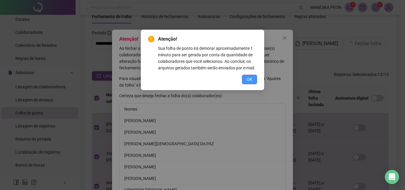
click at [248, 79] on span "OK" at bounding box center [249, 79] width 6 height 7
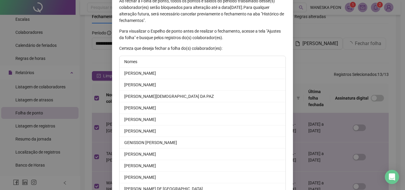
scroll to position [101, 0]
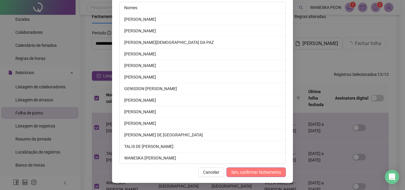
click at [265, 169] on button "Sim, confirmar fechamento" at bounding box center [255, 171] width 59 height 9
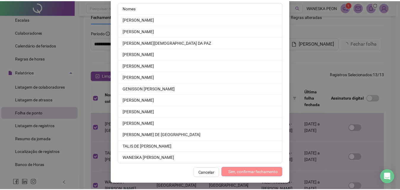
scroll to position [72, 0]
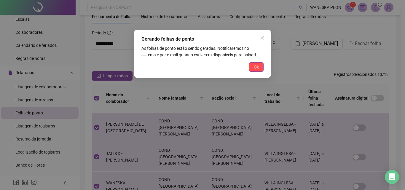
click at [267, 69] on div "Gerando folhas de ponto As folhas de ponto estão sendo geradas. Notificaremos n…" at bounding box center [202, 54] width 136 height 48
click at [262, 70] on button "Ok" at bounding box center [256, 66] width 15 height 9
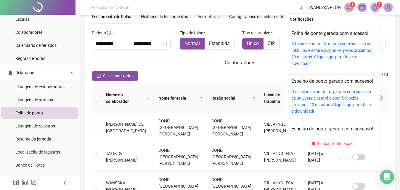
click at [376, 8] on icon "bell" at bounding box center [375, 7] width 5 height 5
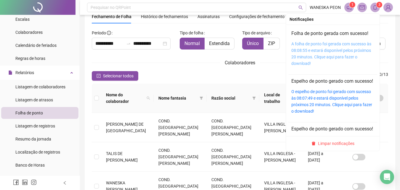
click at [338, 48] on link "A folha de ponto foi gerada com sucesso às 08:08:55 e estará disponível pelos p…" at bounding box center [331, 53] width 80 height 24
click at [336, 49] on link "A folha de ponto foi gerada com sucesso às 08:08:55 e estará disponível pelos p…" at bounding box center [331, 53] width 80 height 24
